Goal: Transaction & Acquisition: Purchase product/service

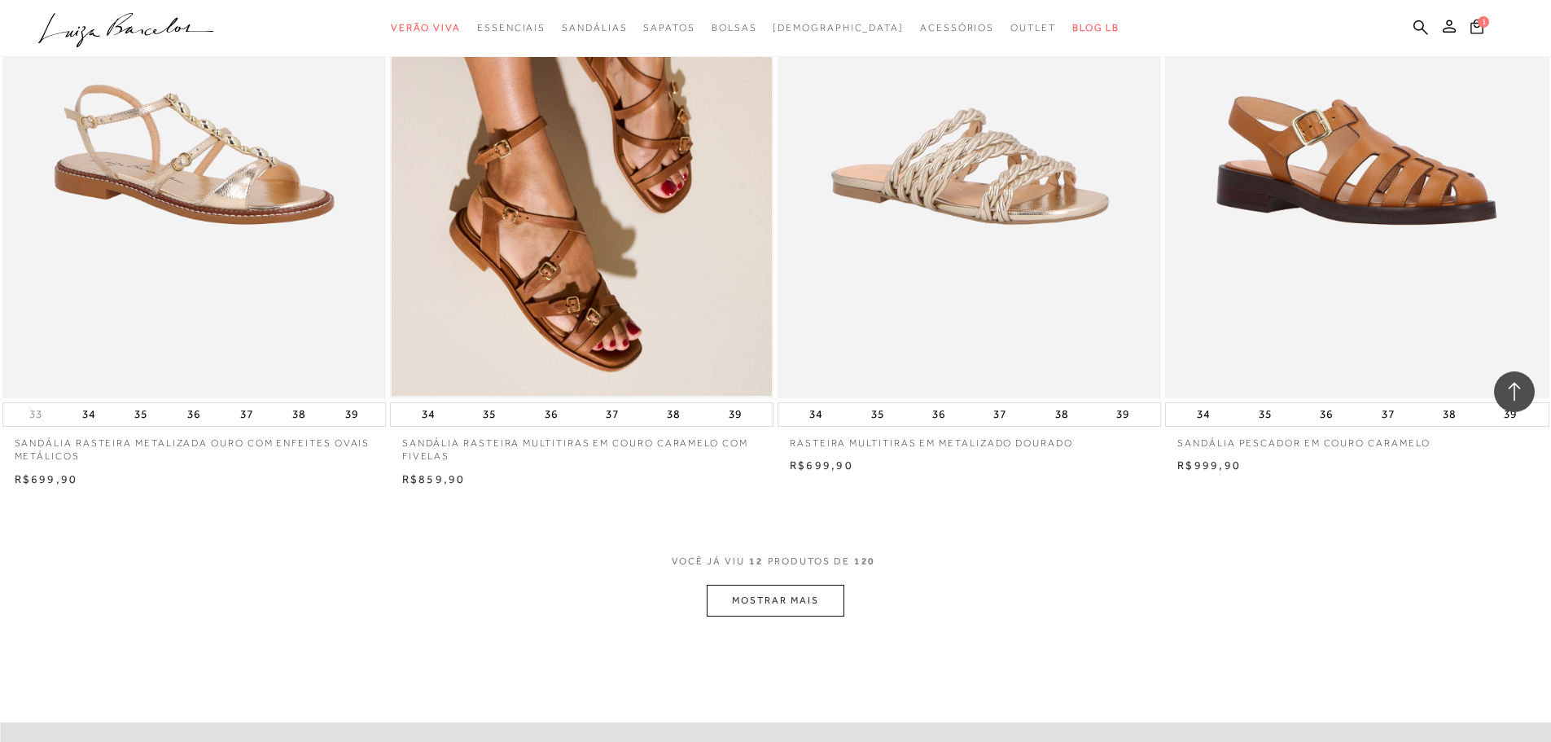
scroll to position [1709, 0]
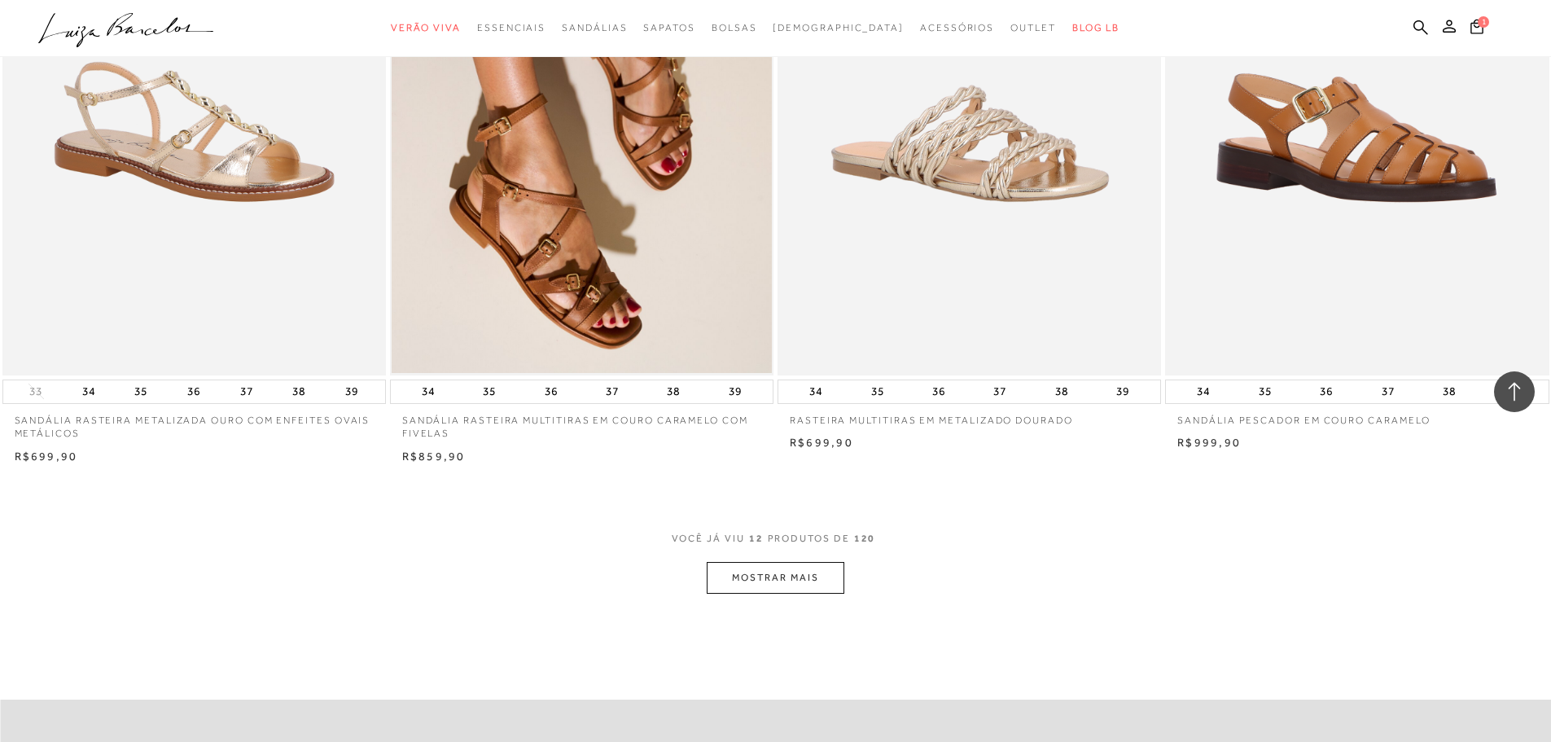
click at [781, 579] on button "MOSTRAR MAIS" at bounding box center [775, 578] width 137 height 32
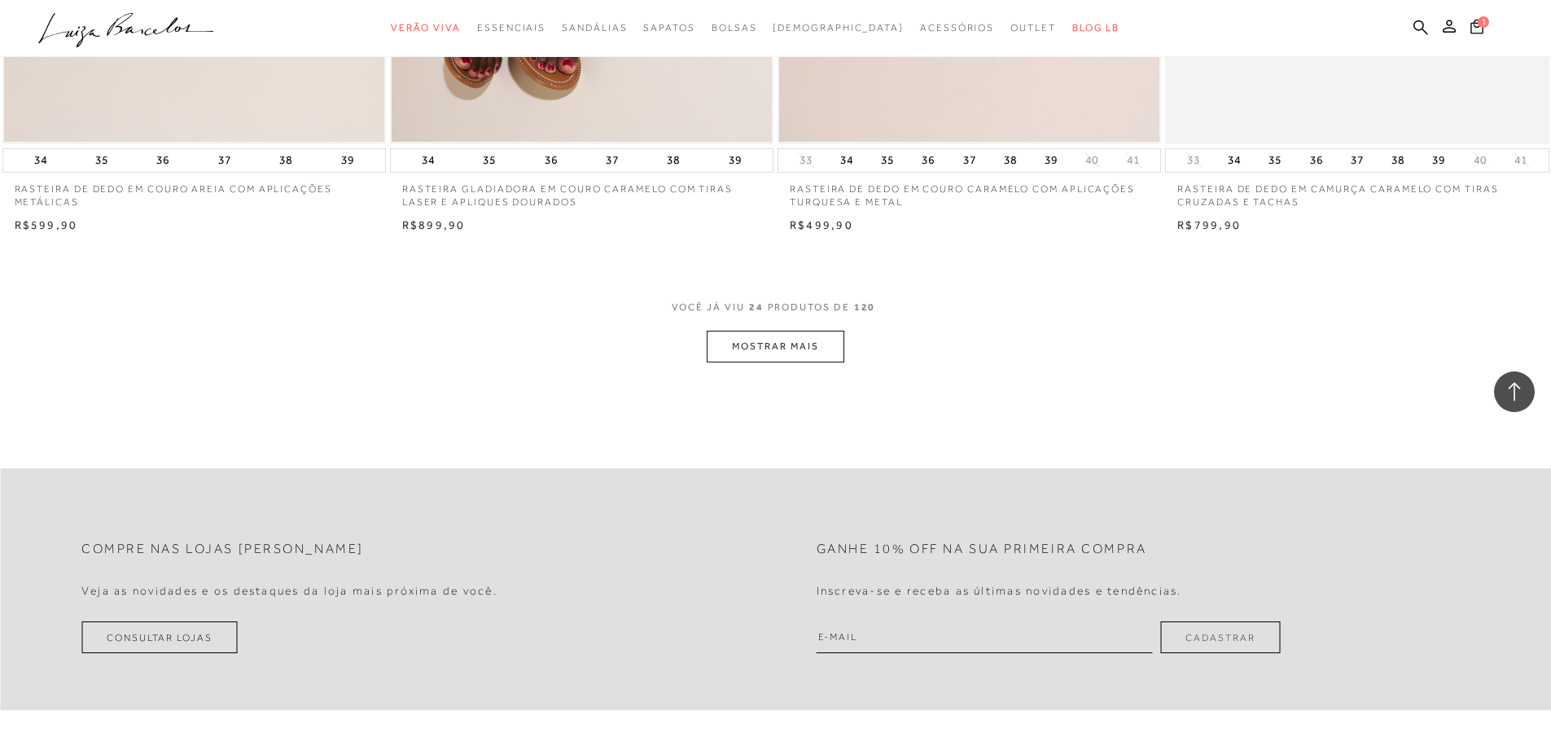
scroll to position [3989, 0]
click at [769, 346] on button "MOSTRAR MAIS" at bounding box center [775, 342] width 137 height 32
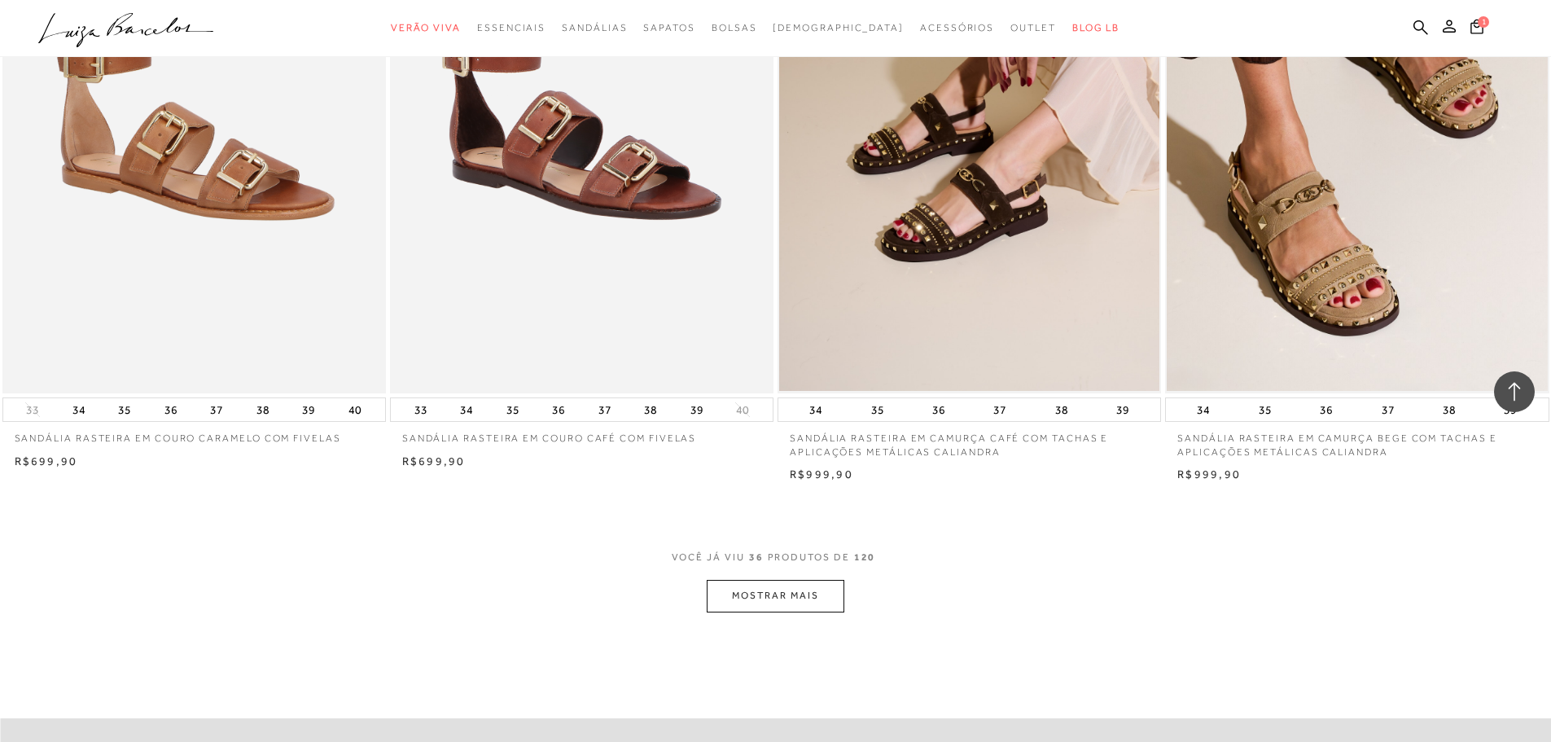
scroll to position [6024, 0]
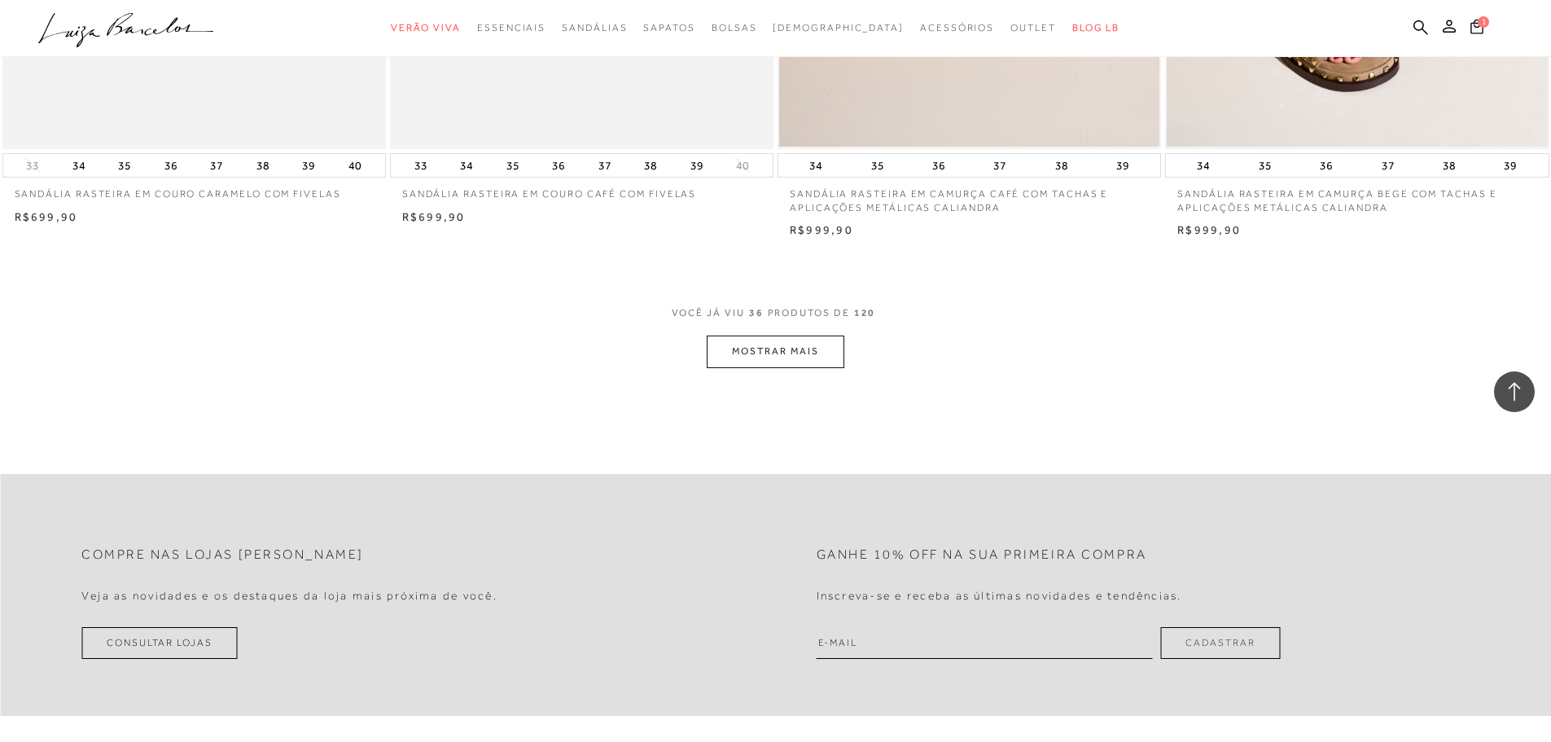
click at [808, 354] on button "MOSTRAR MAIS" at bounding box center [775, 351] width 137 height 32
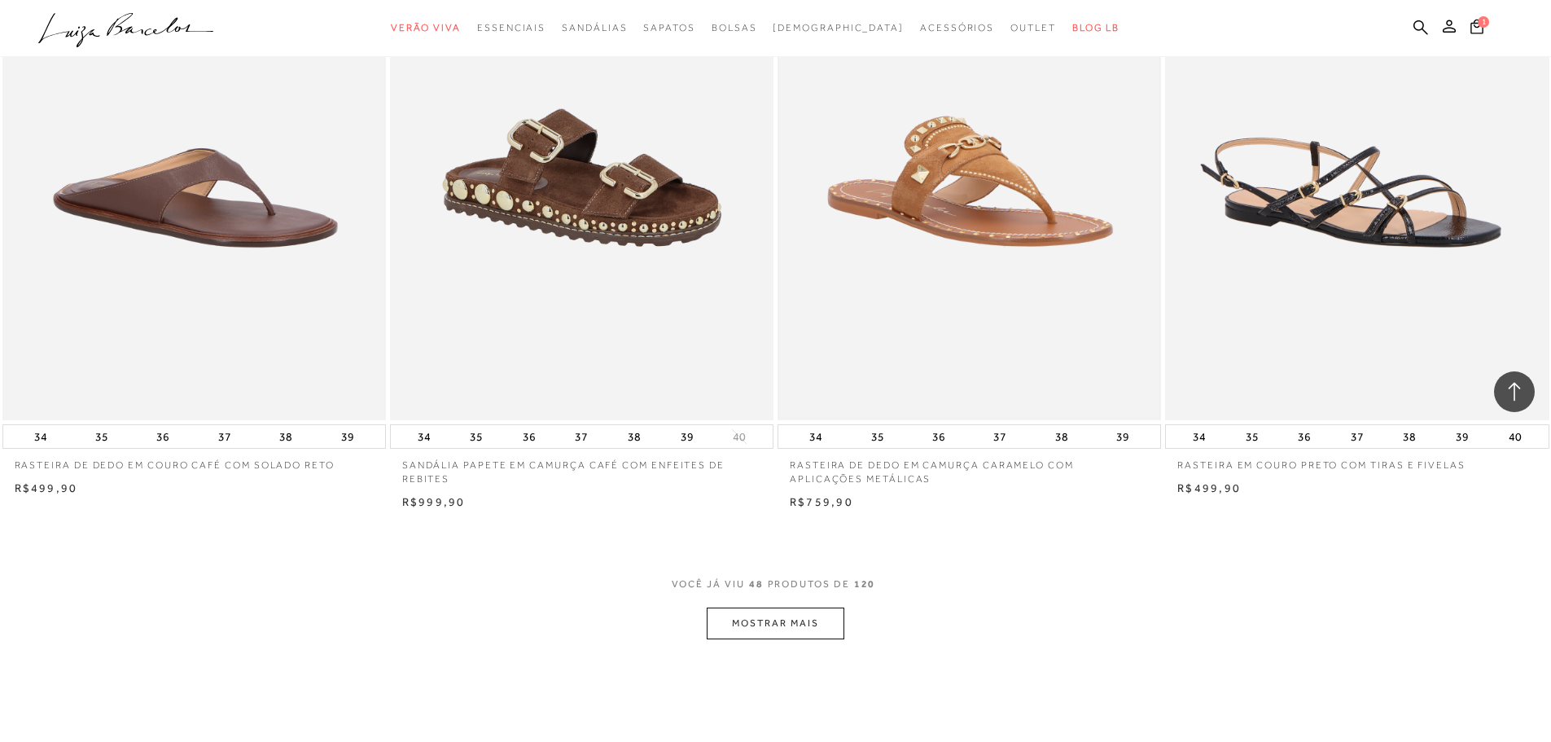
scroll to position [7815, 0]
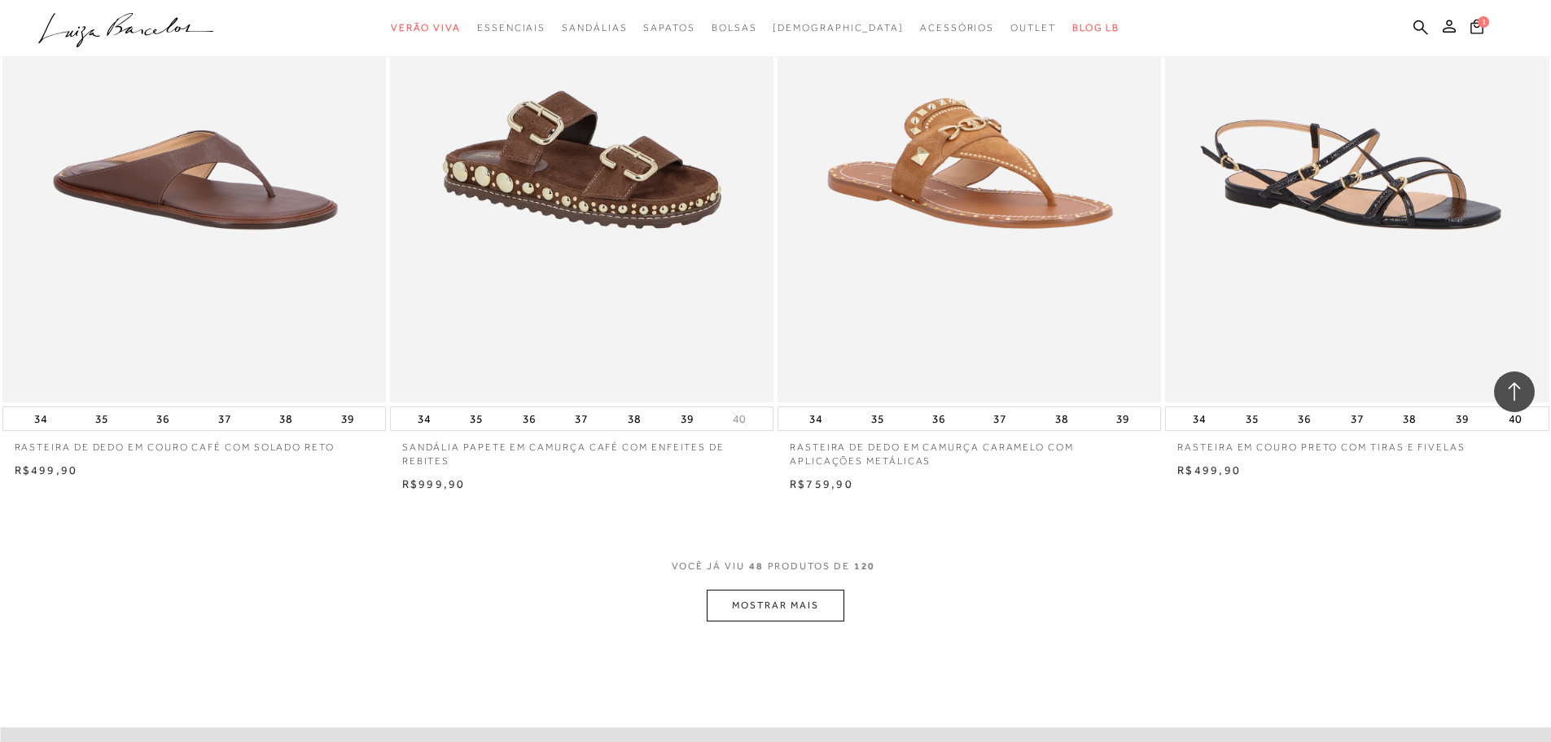
click at [819, 602] on button "MOSTRAR MAIS" at bounding box center [775, 605] width 137 height 32
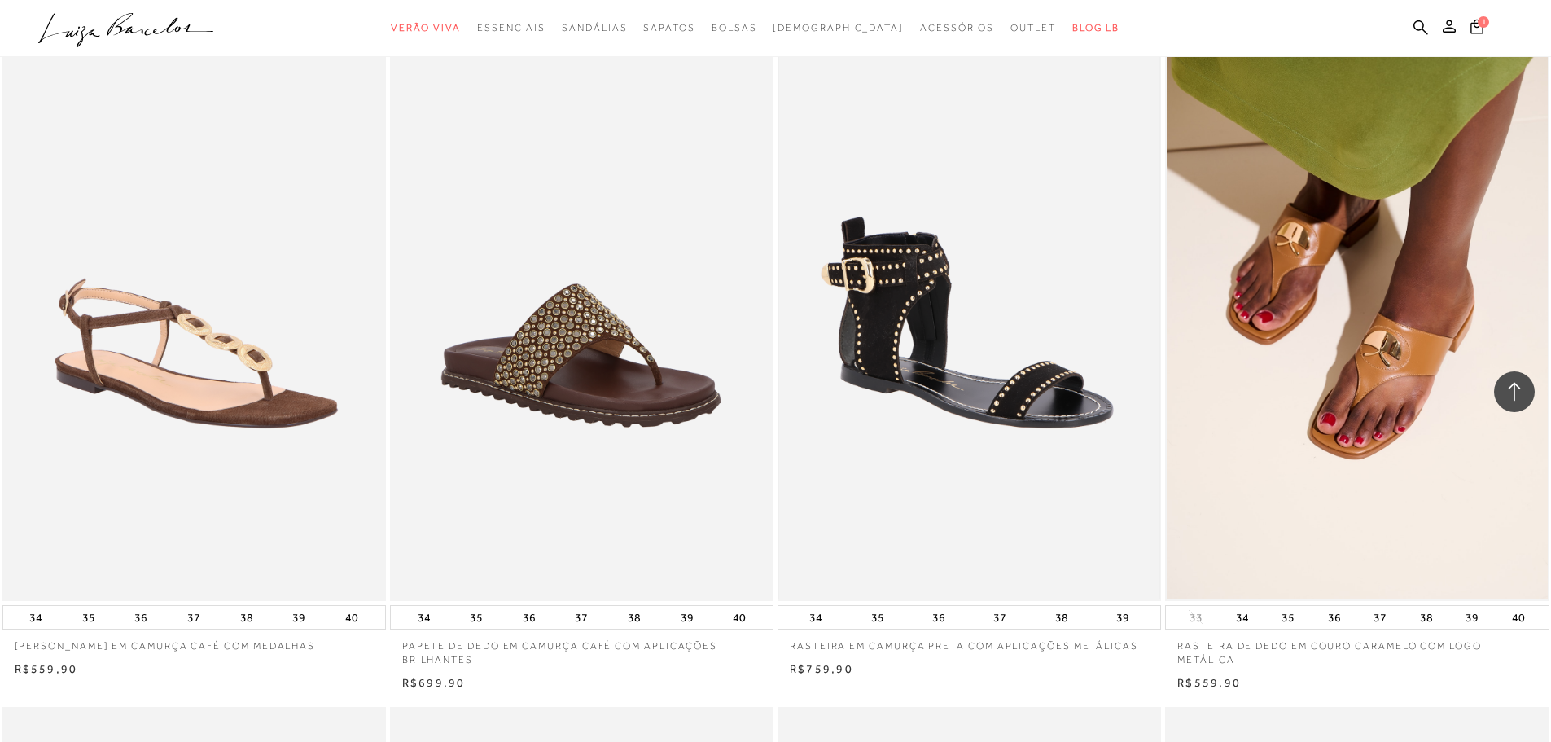
scroll to position [8303, 0]
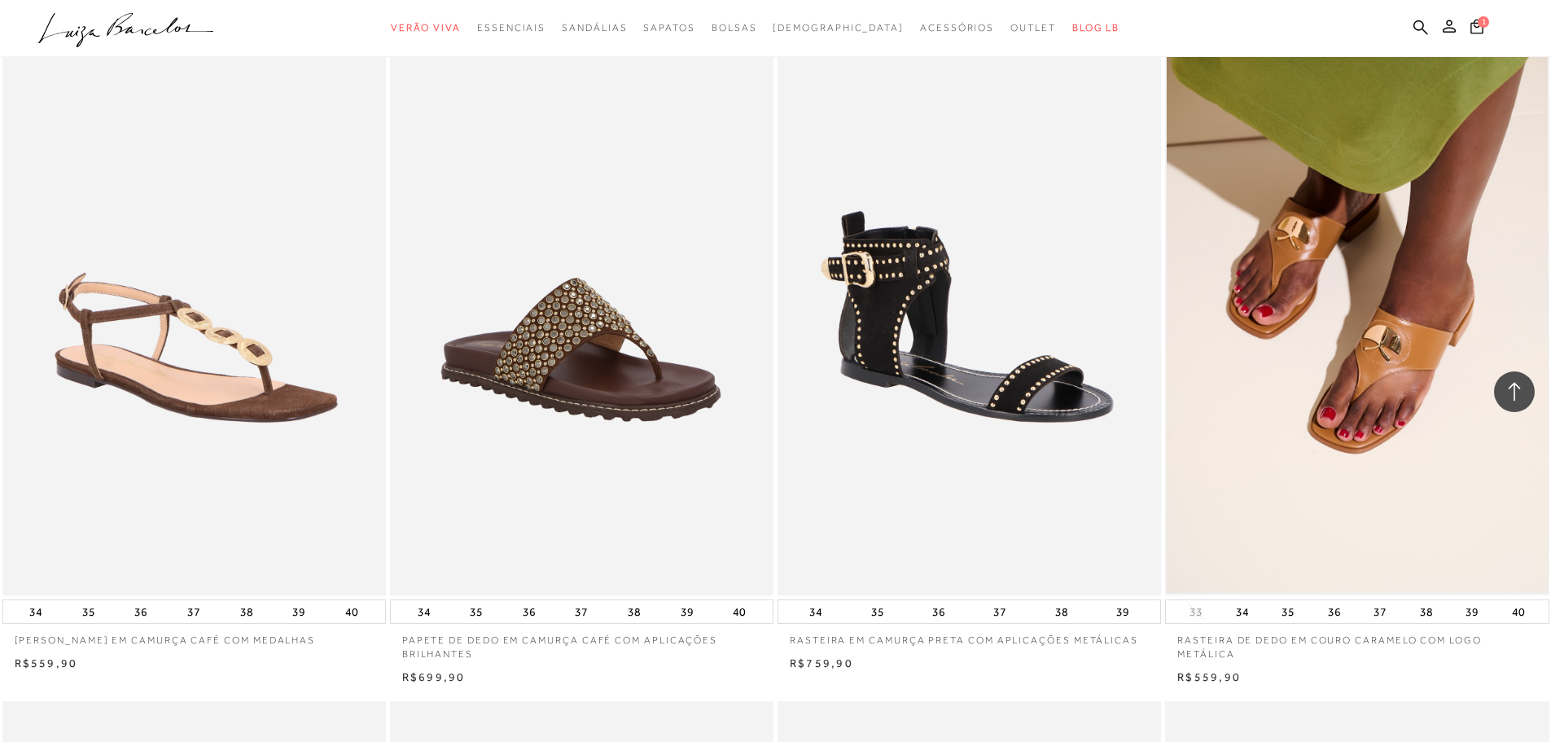
click at [1368, 440] on img at bounding box center [1357, 307] width 380 height 571
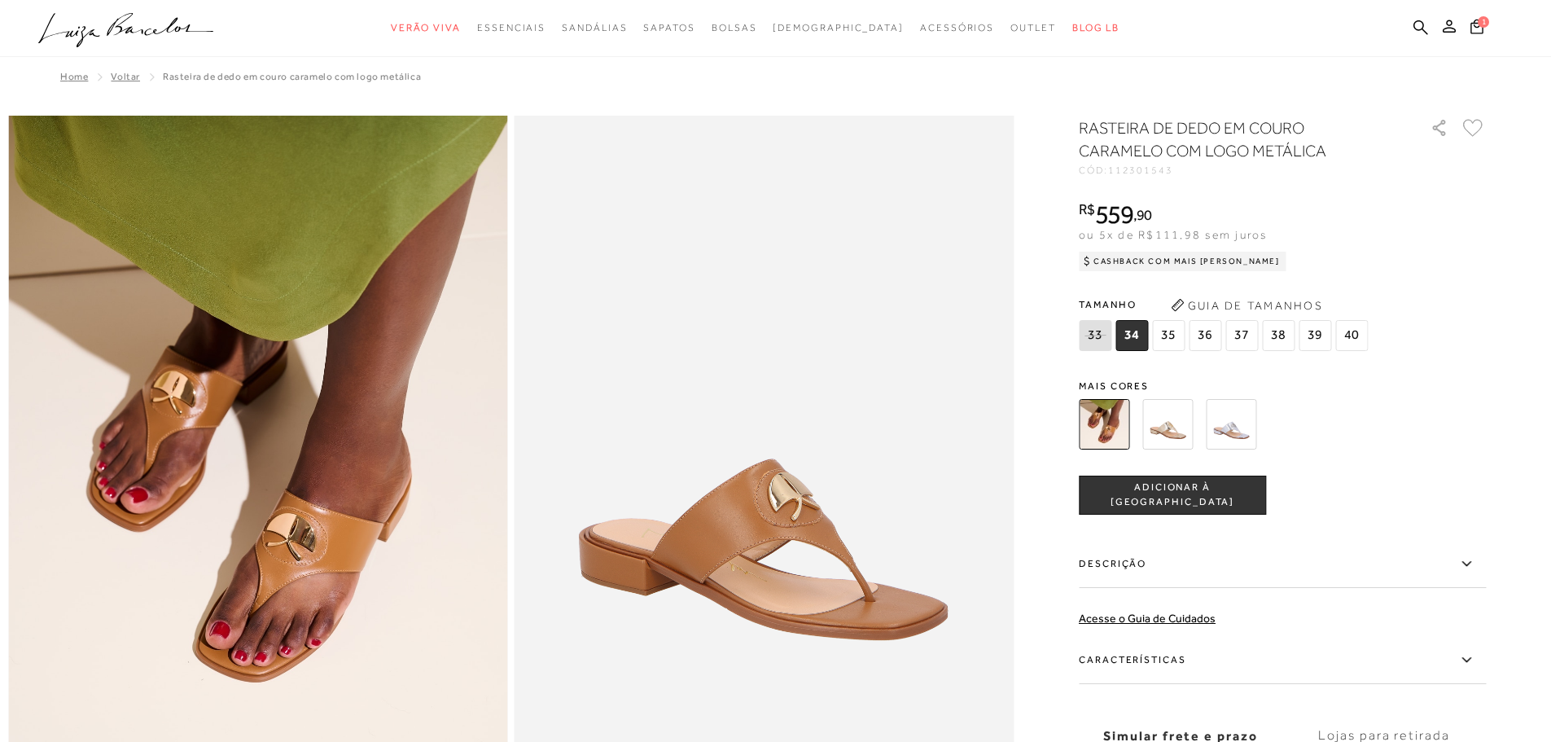
click at [1116, 419] on img at bounding box center [1104, 424] width 50 height 50
click at [1179, 436] on img at bounding box center [1167, 424] width 50 height 50
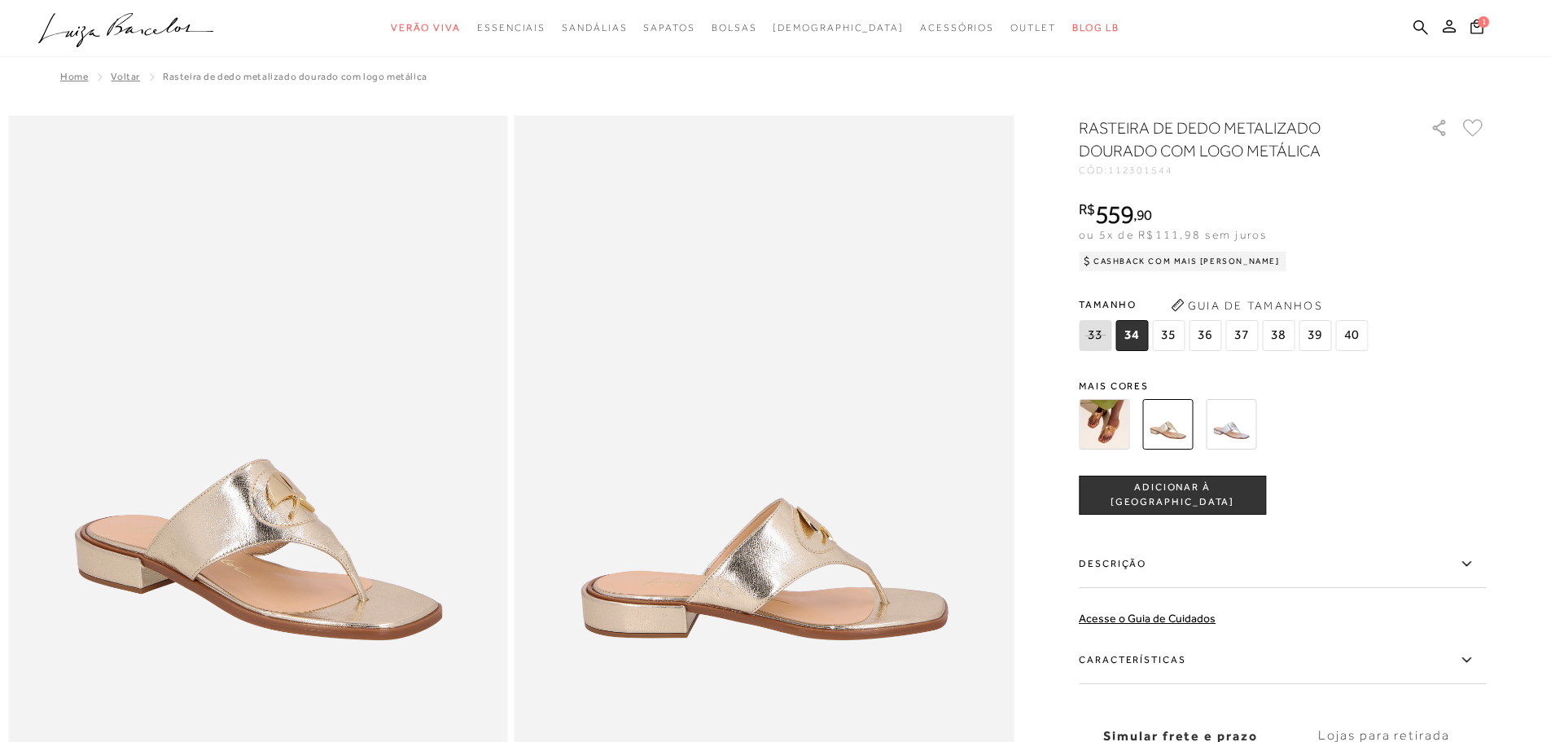
click at [1228, 425] on img at bounding box center [1231, 424] width 50 height 50
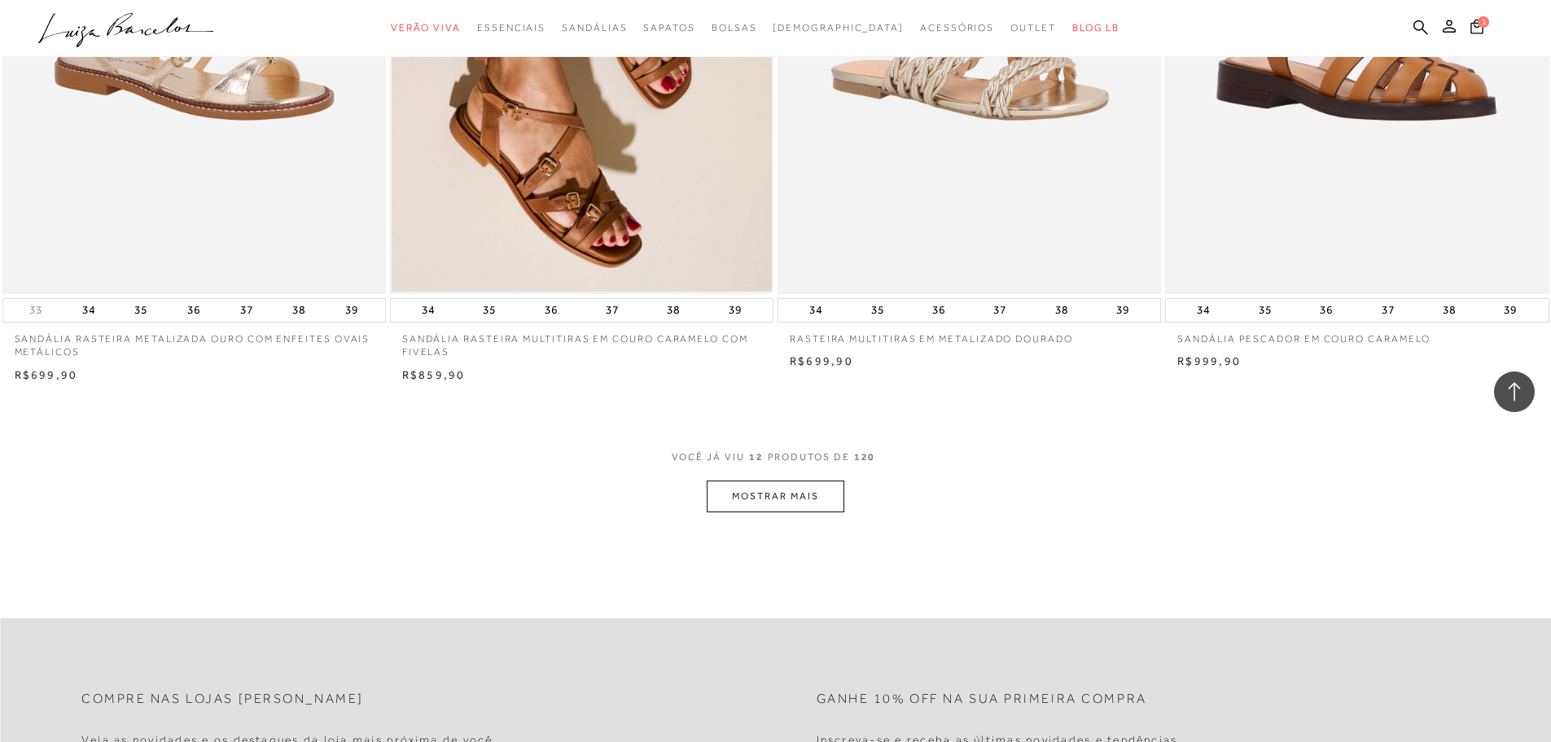
scroll to position [2116, 0]
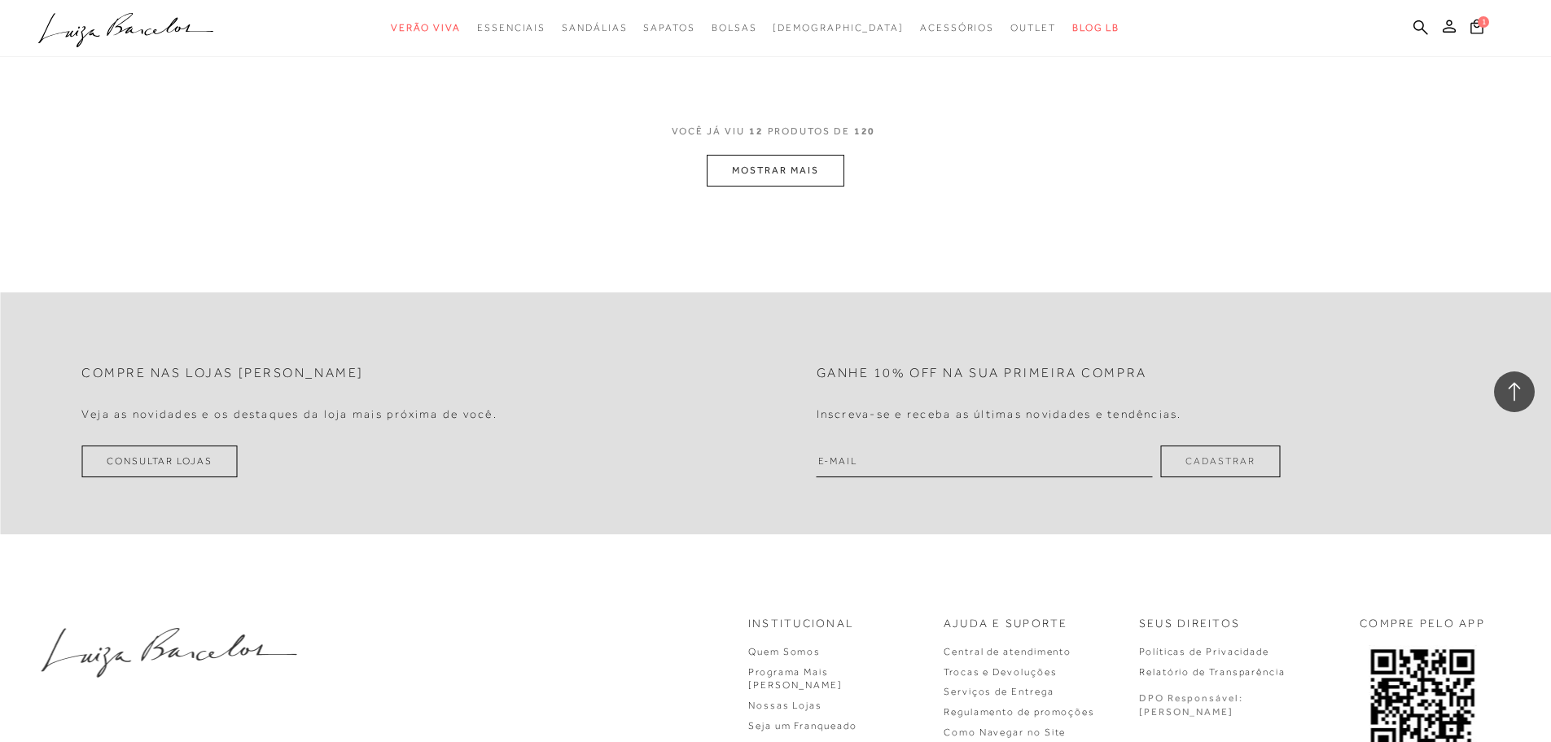
click at [771, 164] on button "MOSTRAR MAIS" at bounding box center [775, 171] width 137 height 32
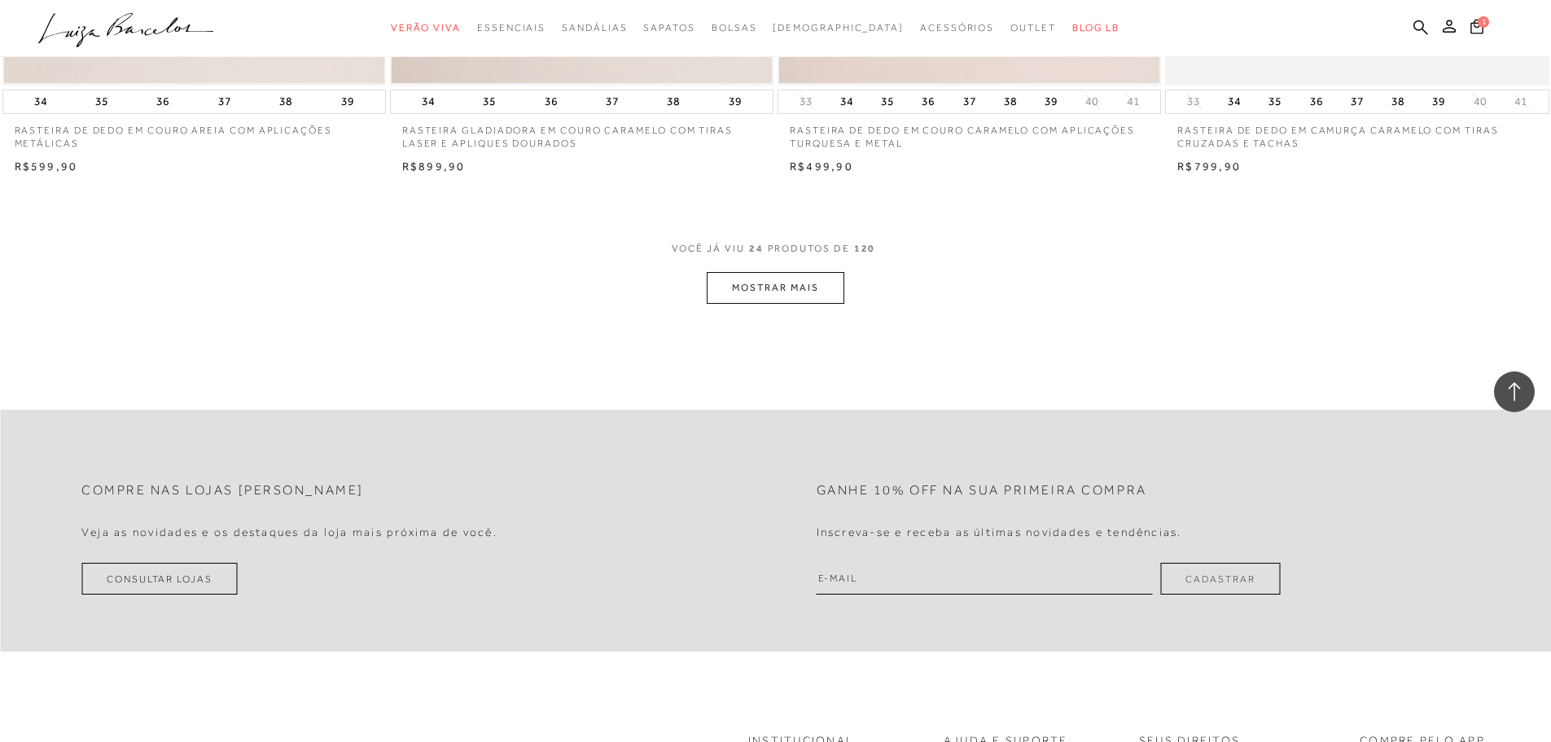
scroll to position [4070, 0]
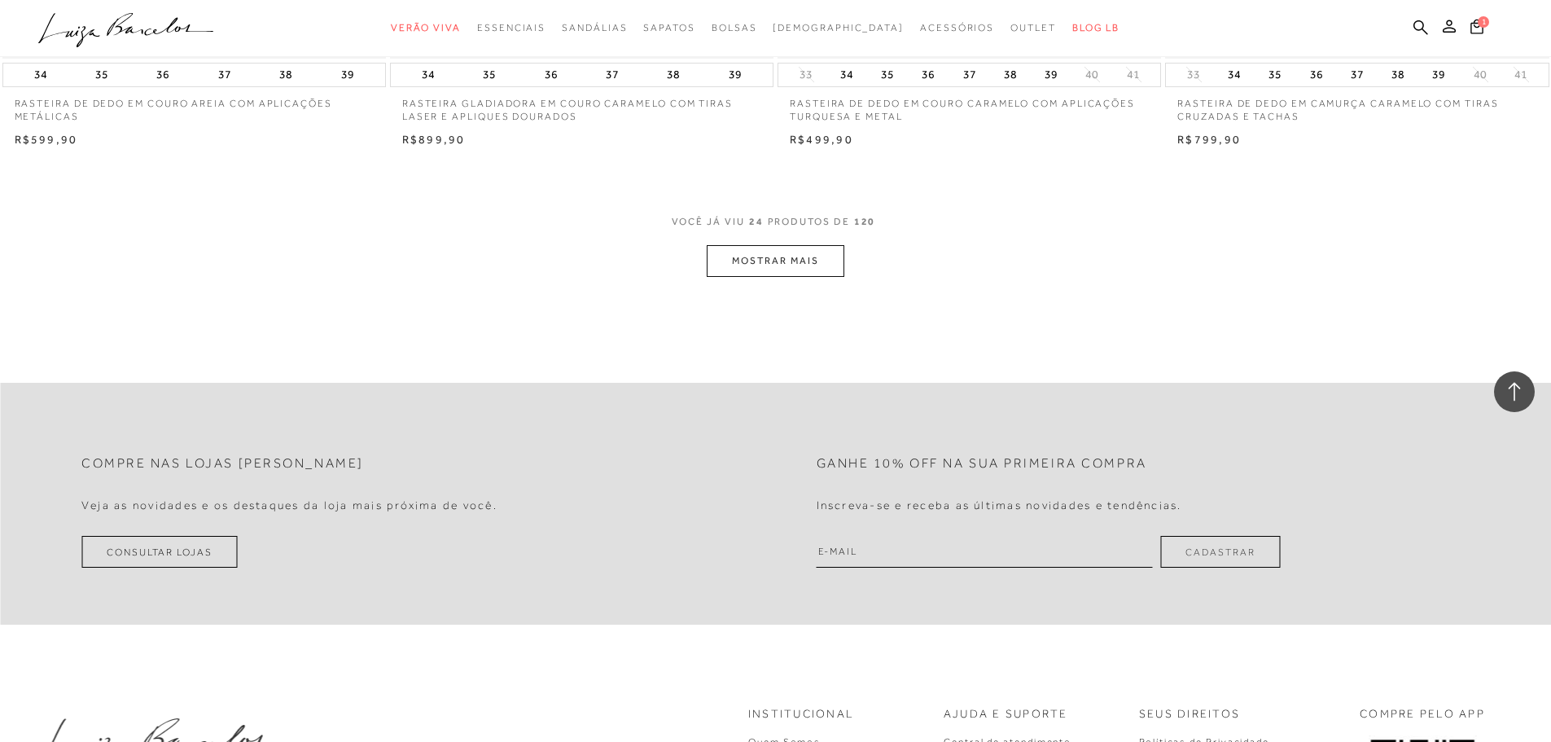
click at [810, 259] on button "MOSTRAR MAIS" at bounding box center [775, 261] width 137 height 32
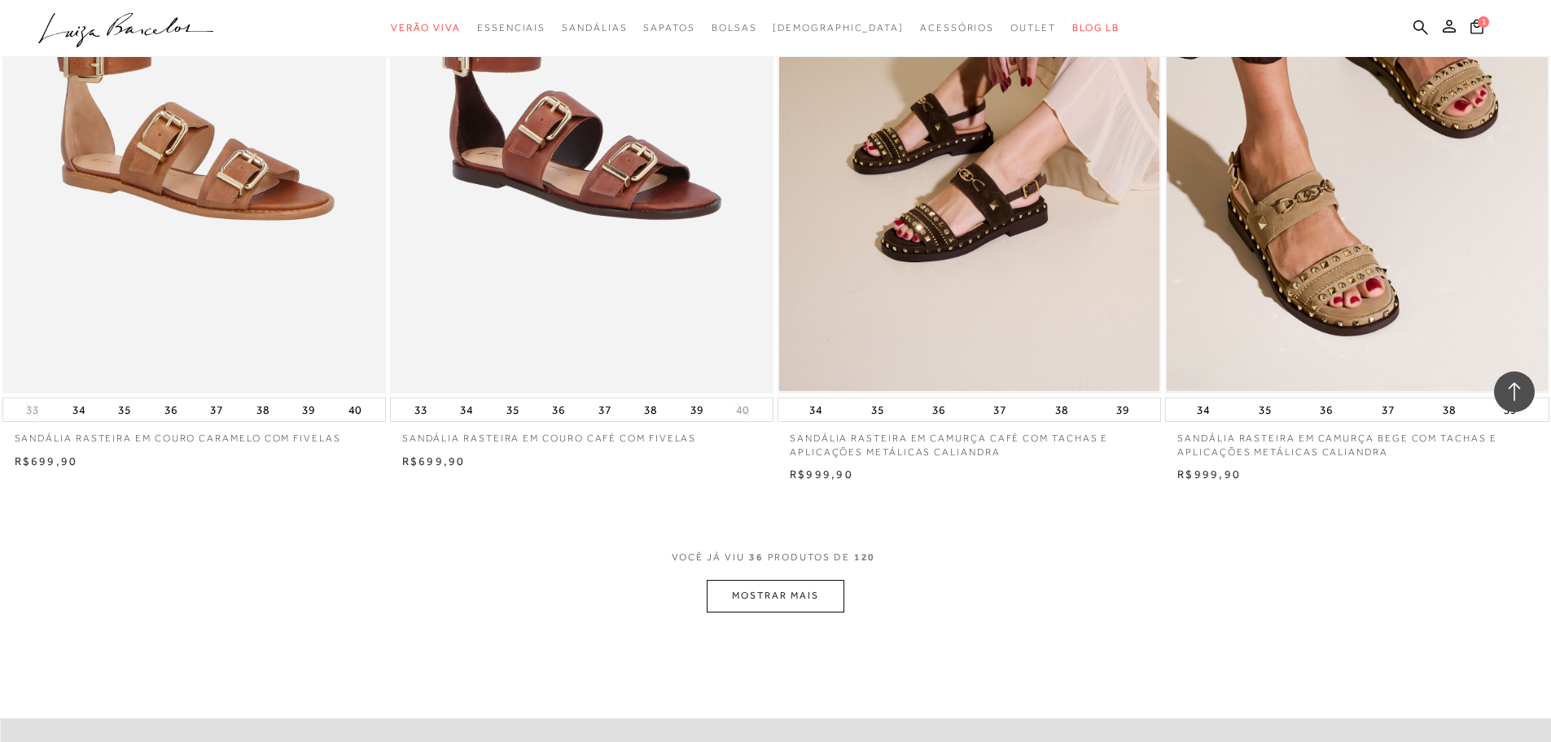
scroll to position [6105, 0]
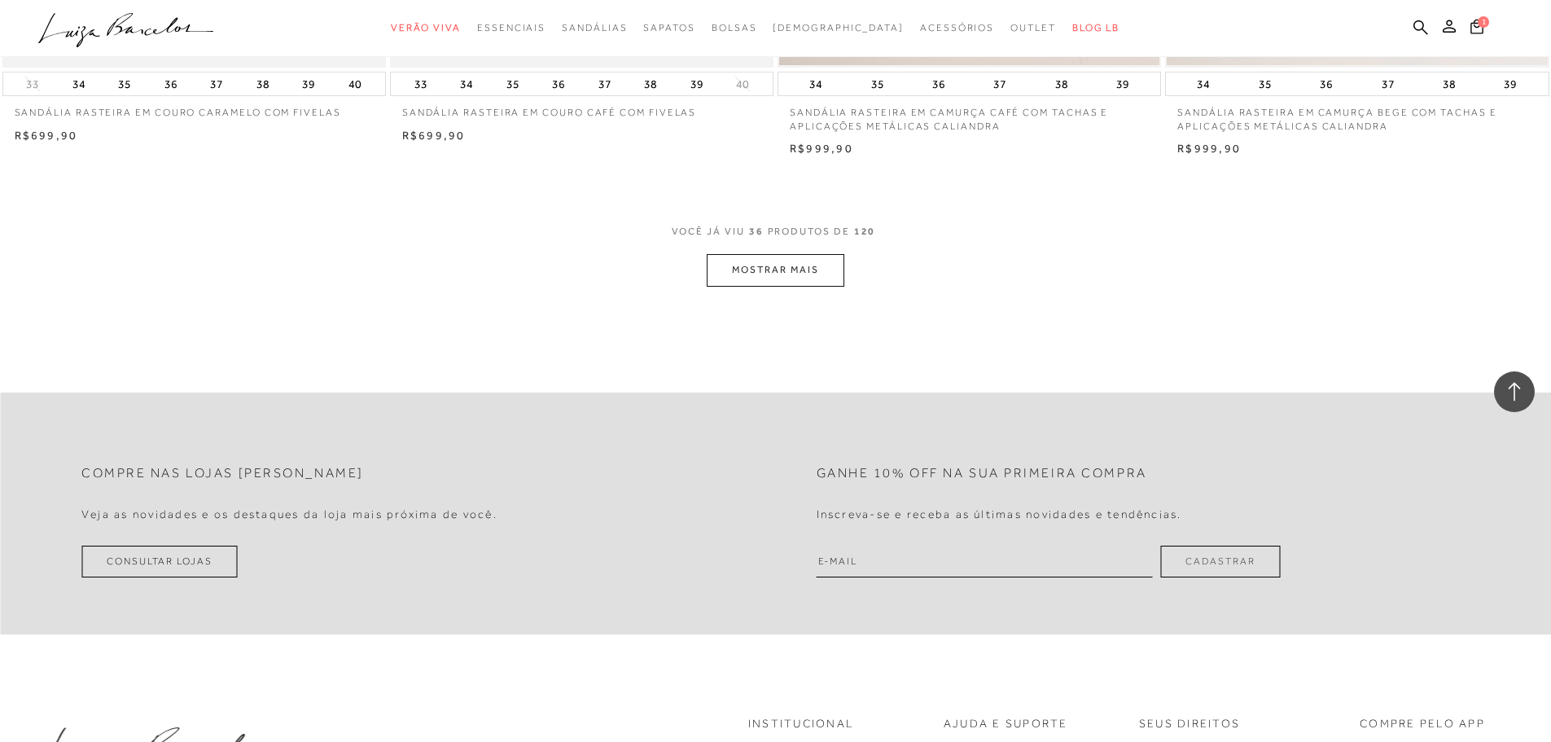
click at [773, 265] on button "MOSTRAR MAIS" at bounding box center [775, 270] width 137 height 32
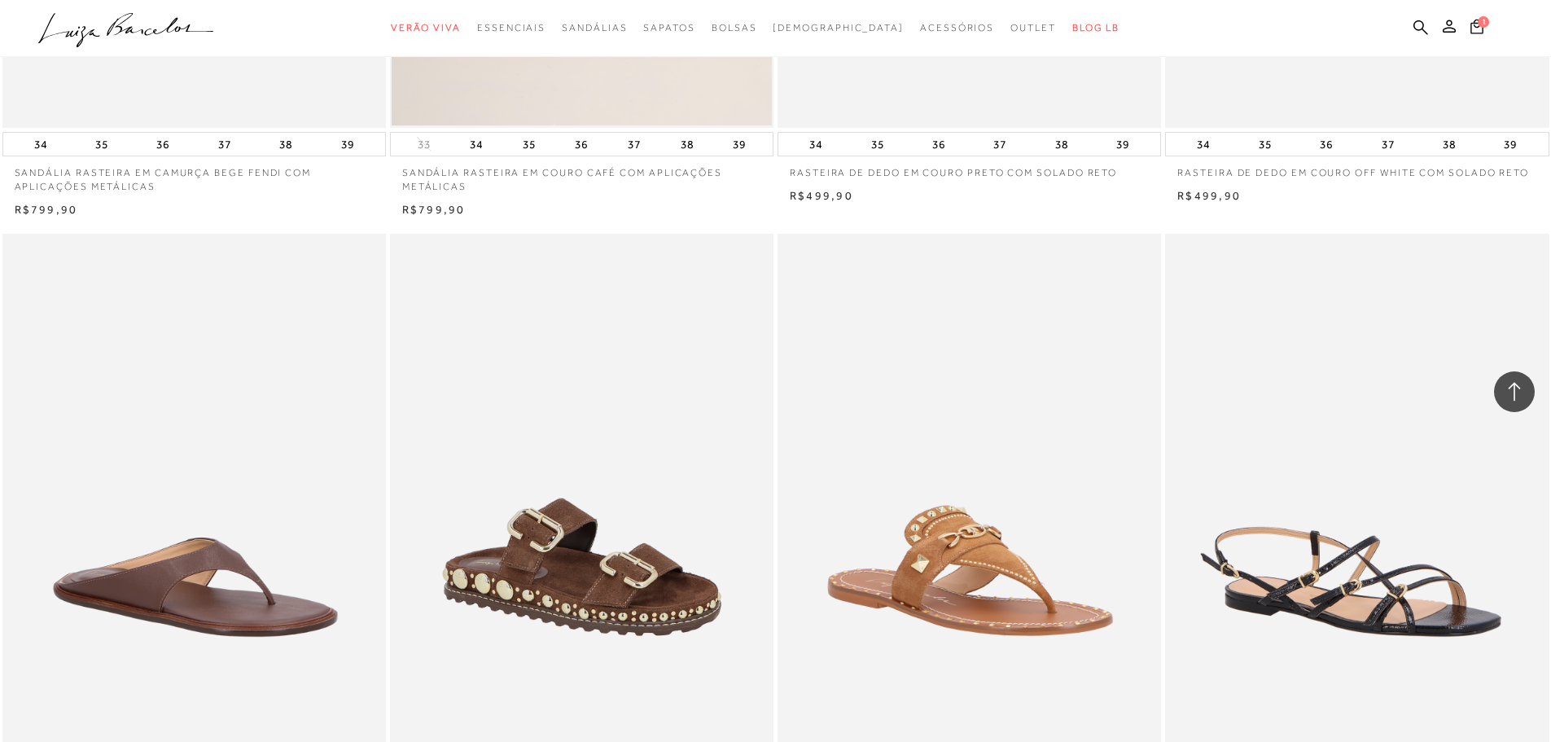
scroll to position [7733, 0]
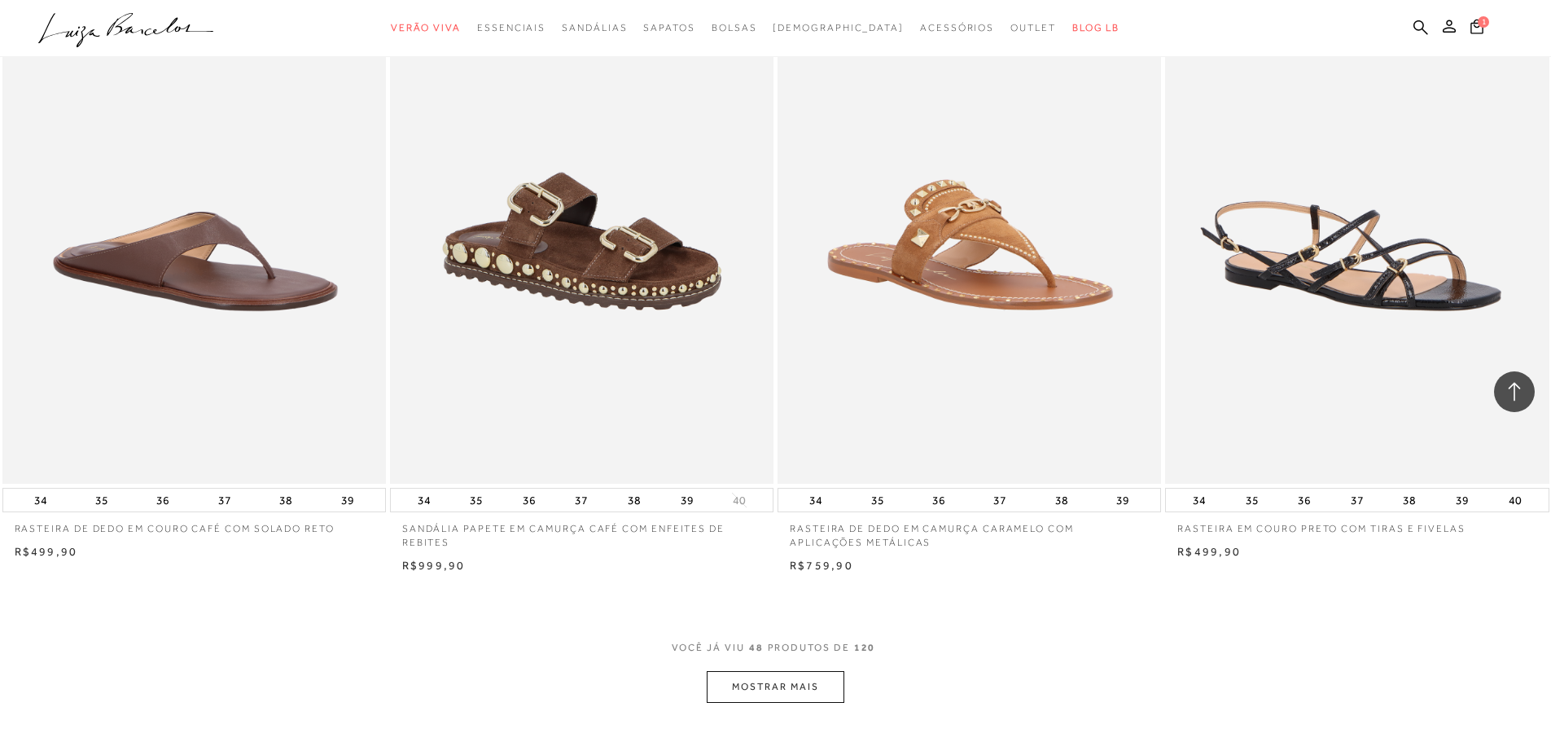
click at [799, 676] on button "MOSTRAR MAIS" at bounding box center [775, 687] width 137 height 32
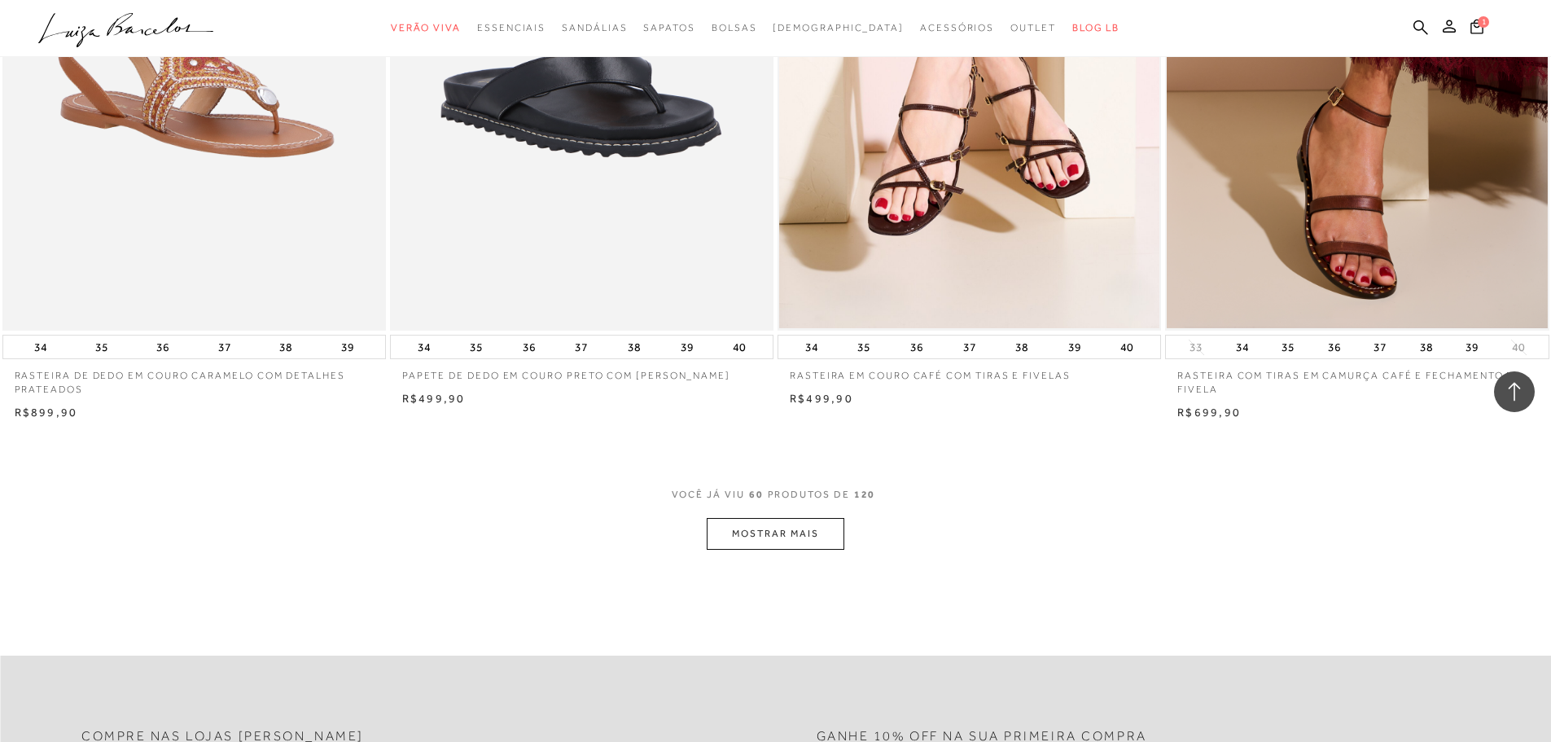
scroll to position [9931, 0]
click at [808, 527] on button "MOSTRAR MAIS" at bounding box center [775, 533] width 137 height 32
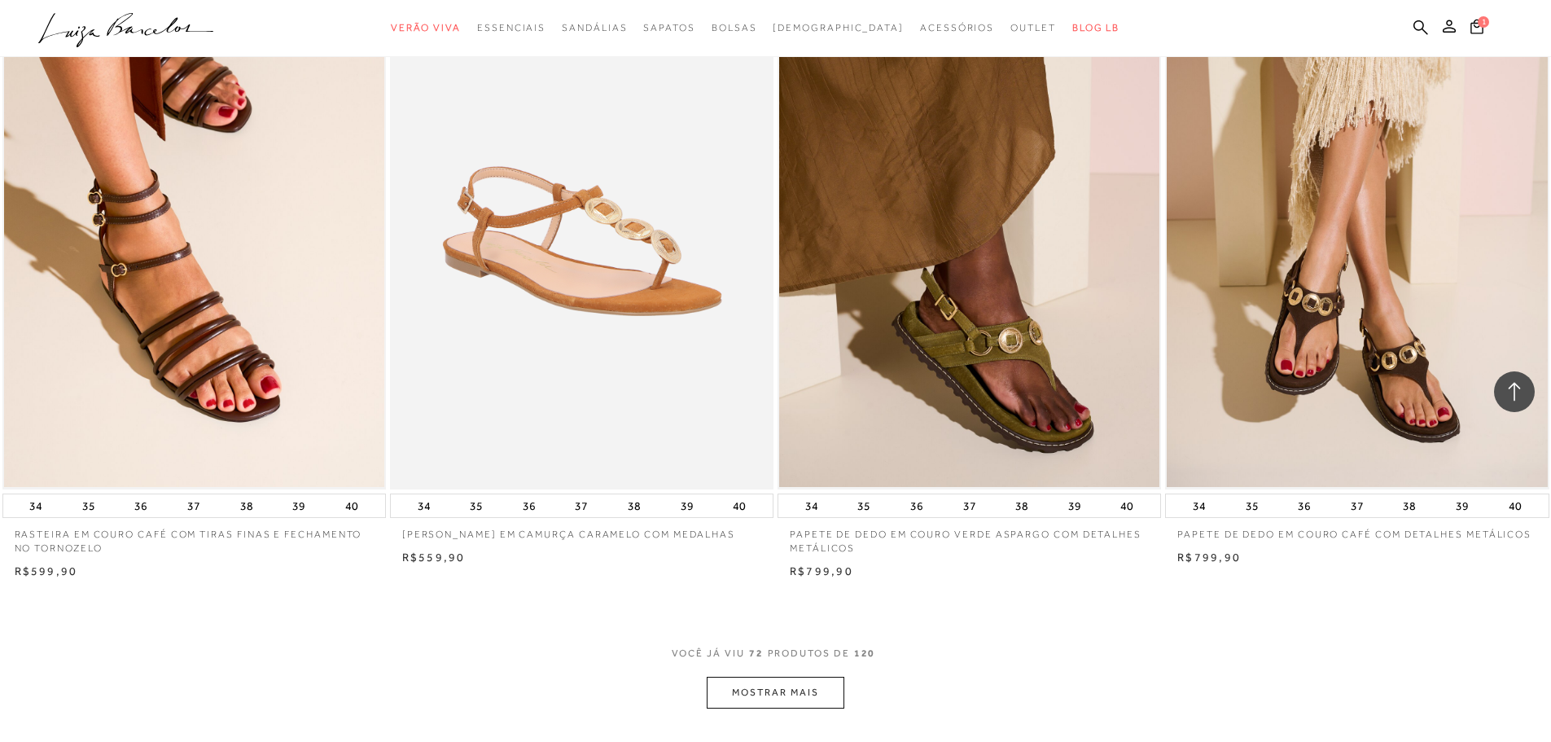
scroll to position [11966, 0]
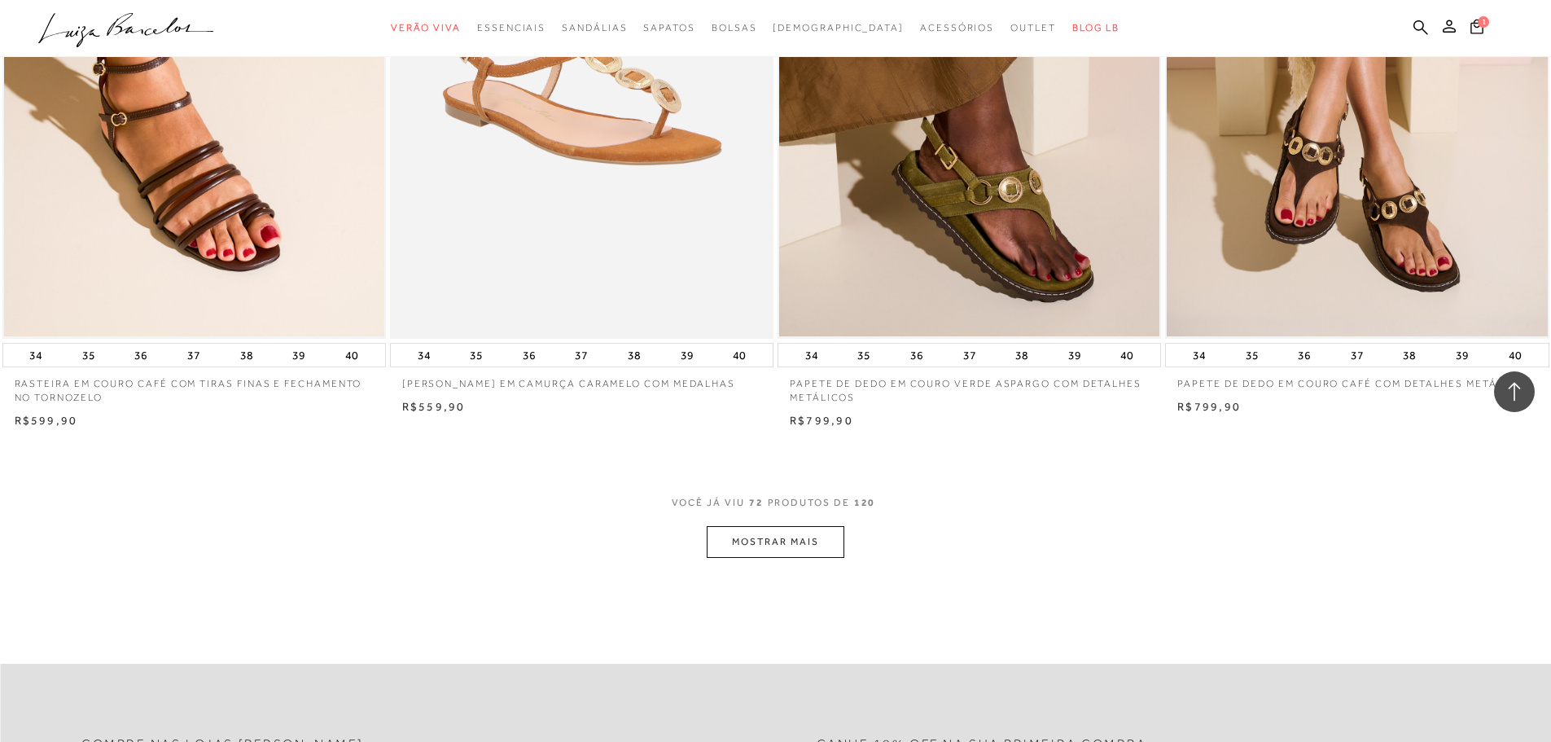
click at [759, 538] on button "MOSTRAR MAIS" at bounding box center [775, 542] width 137 height 32
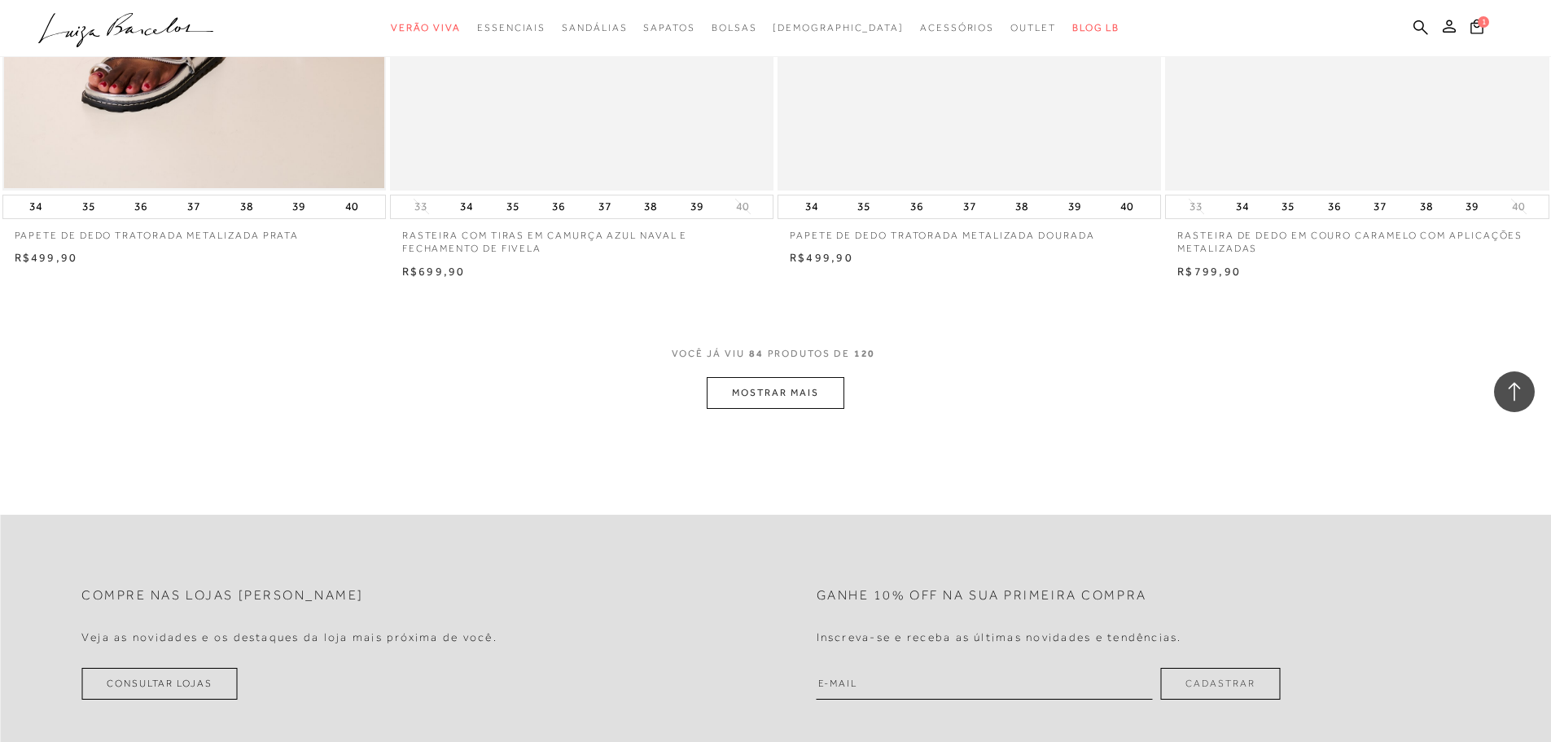
scroll to position [14164, 0]
click at [785, 392] on button "MOSTRAR MAIS" at bounding box center [775, 388] width 137 height 32
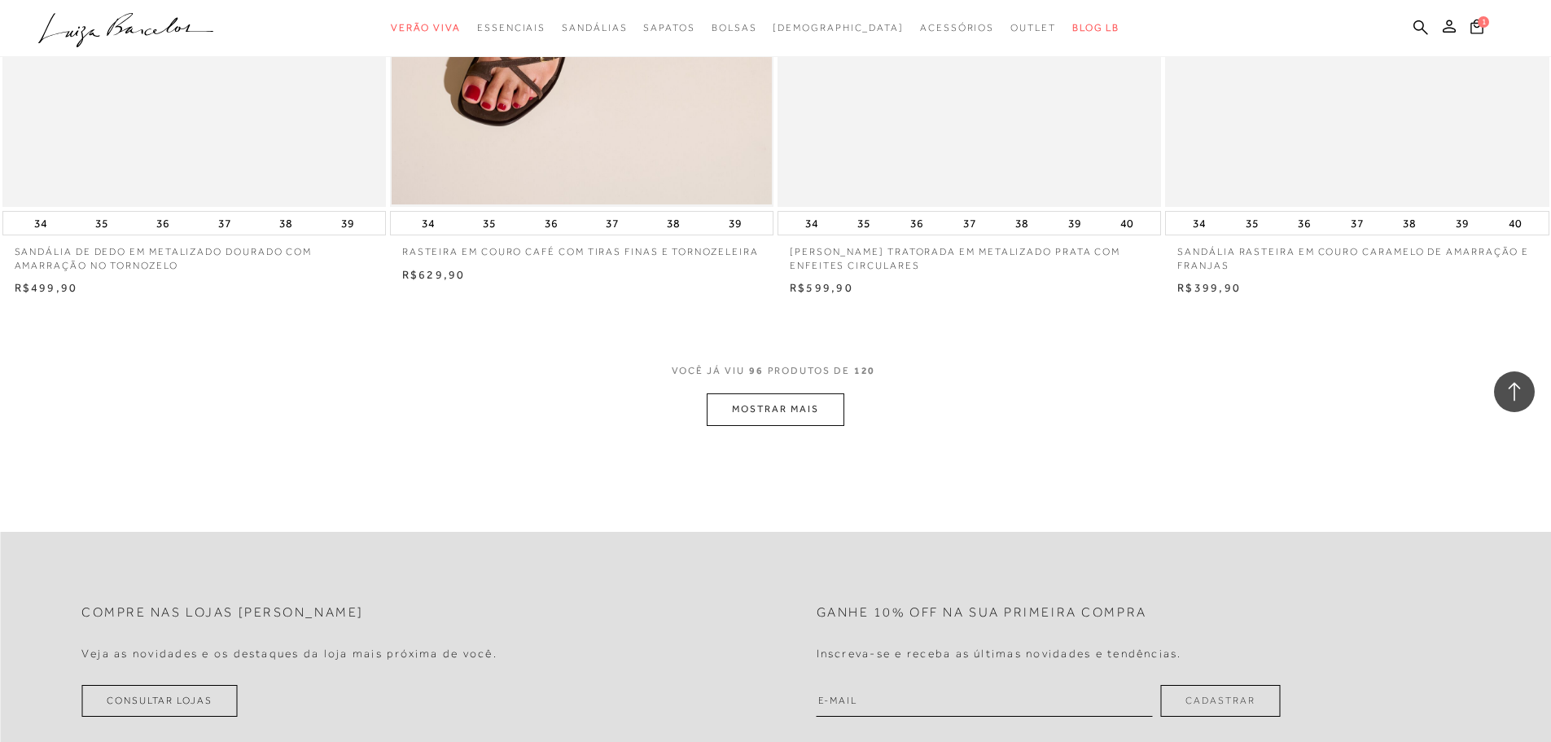
scroll to position [16199, 0]
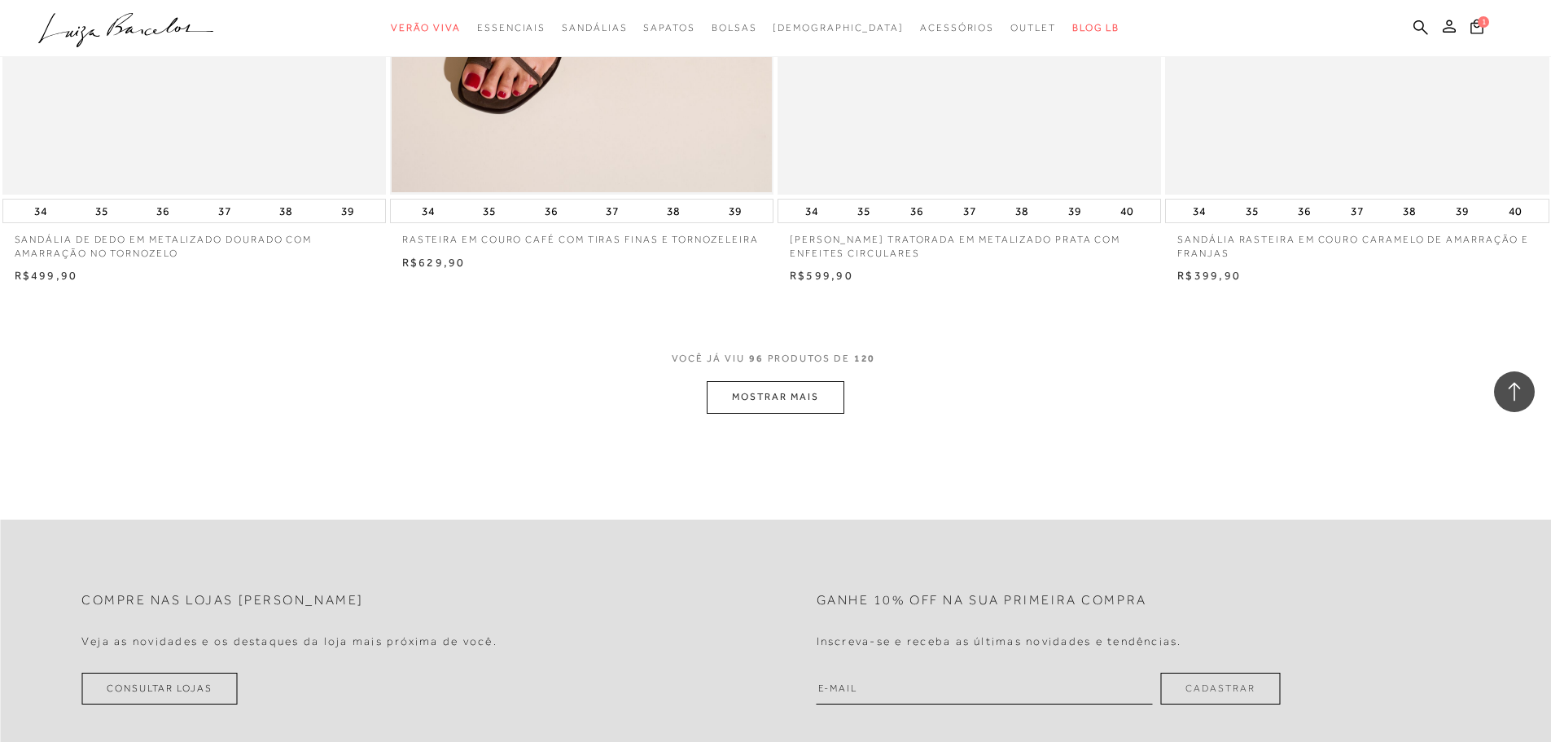
click at [806, 403] on button "MOSTRAR MAIS" at bounding box center [775, 397] width 137 height 32
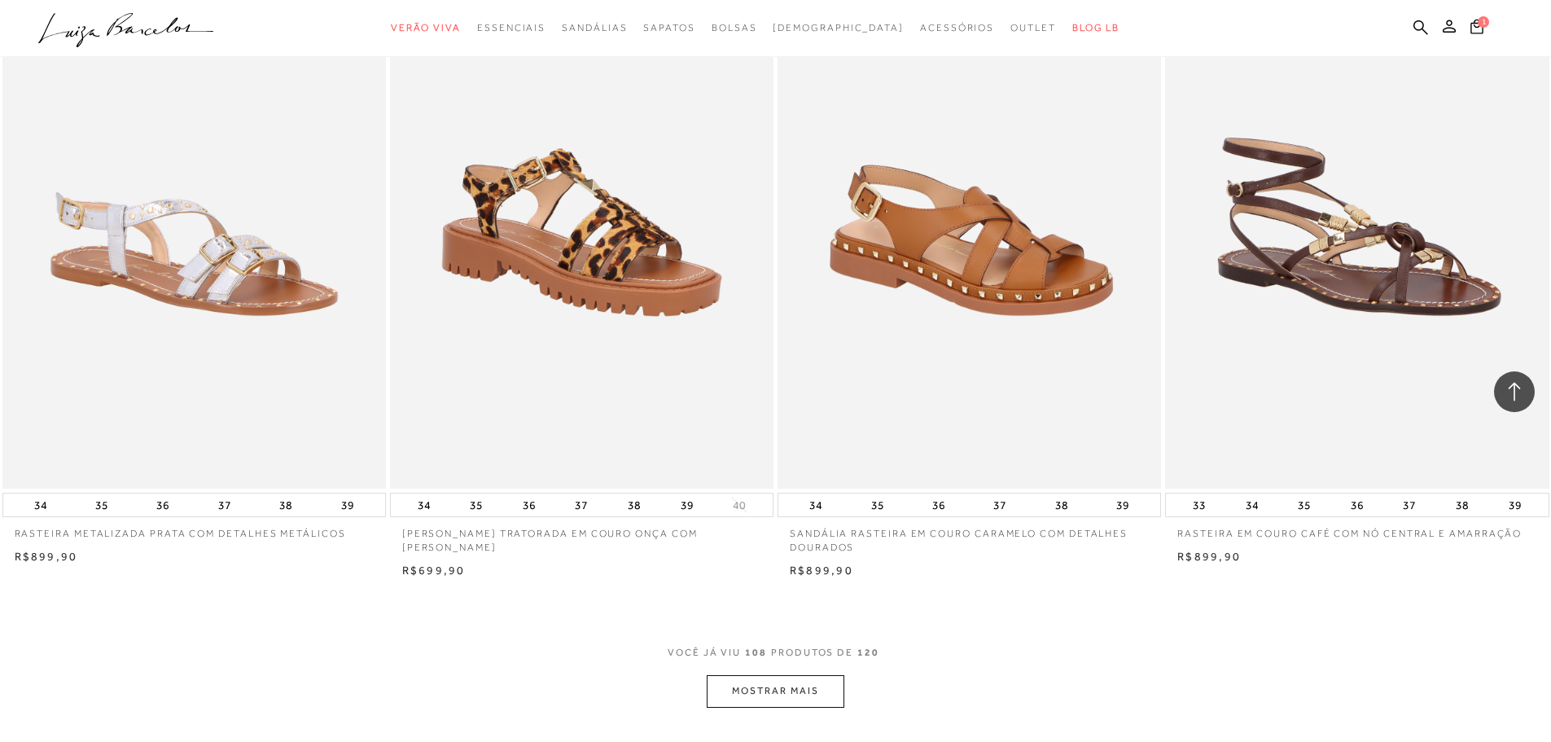
scroll to position [17990, 0]
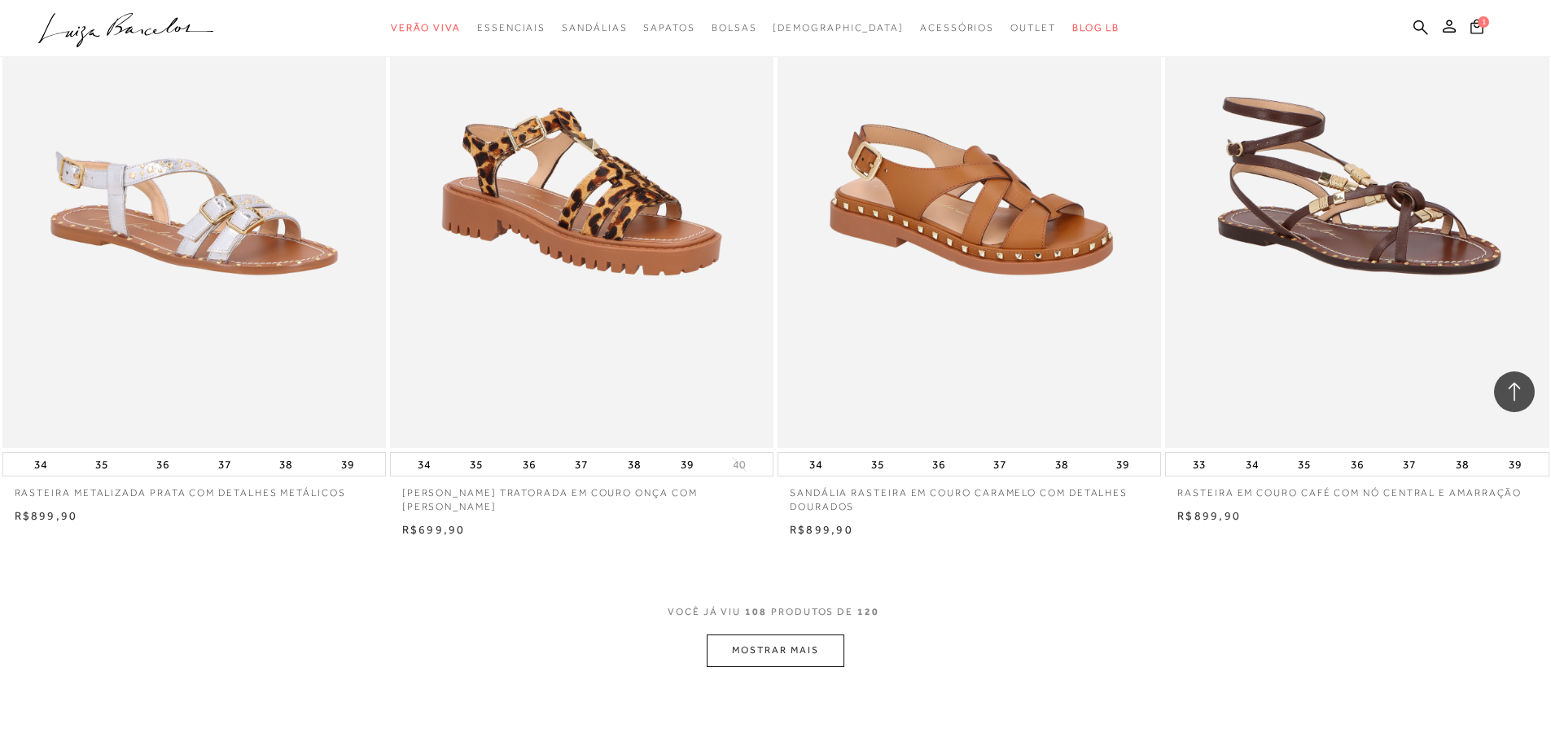
click at [808, 641] on button "MOSTRAR MAIS" at bounding box center [775, 650] width 137 height 32
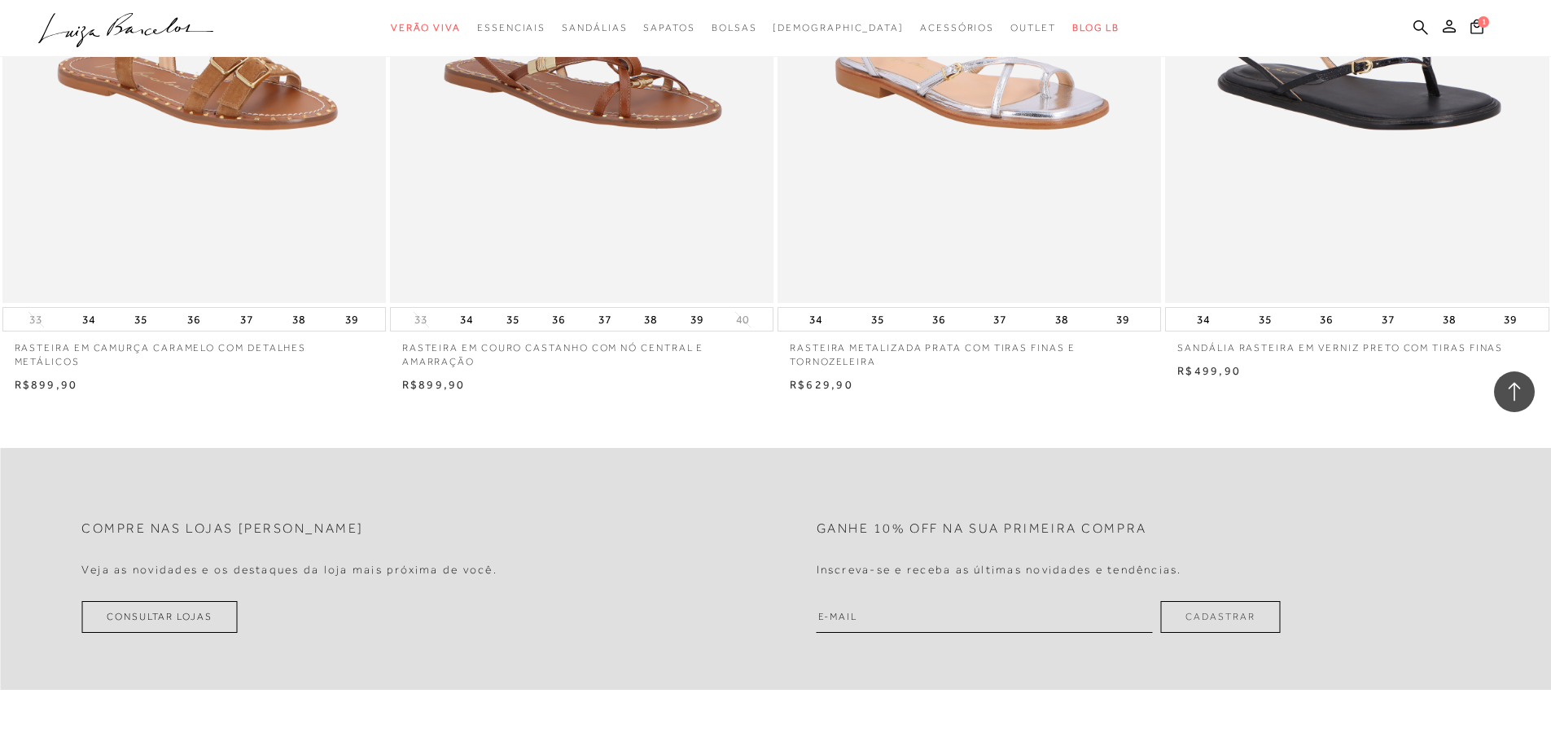
scroll to position [20188, 0]
